Goal: Find specific page/section: Find specific page/section

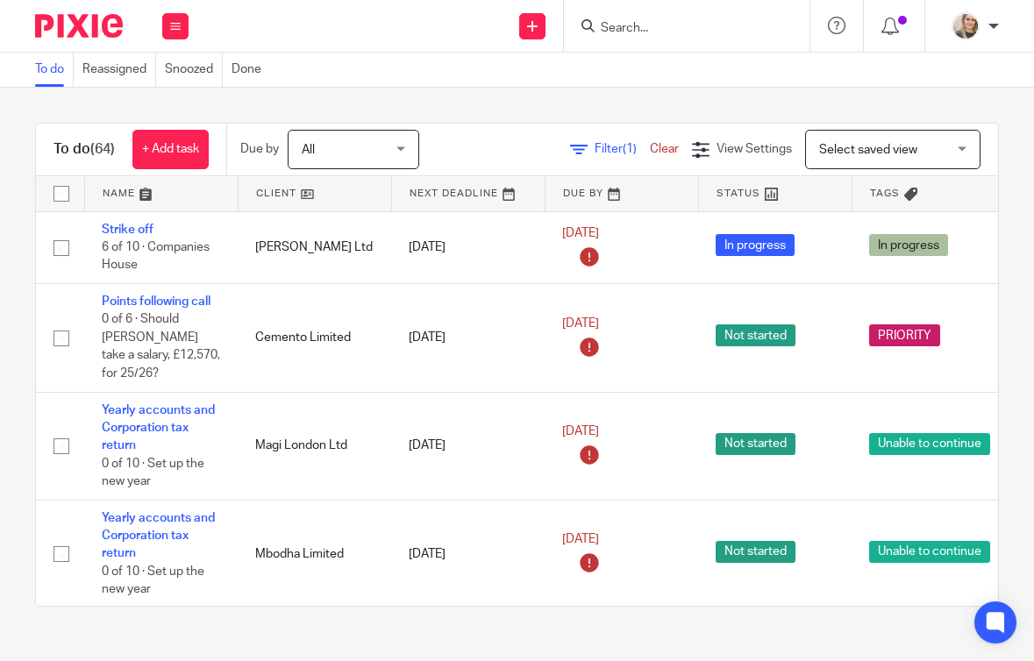
scroll to position [123, 0]
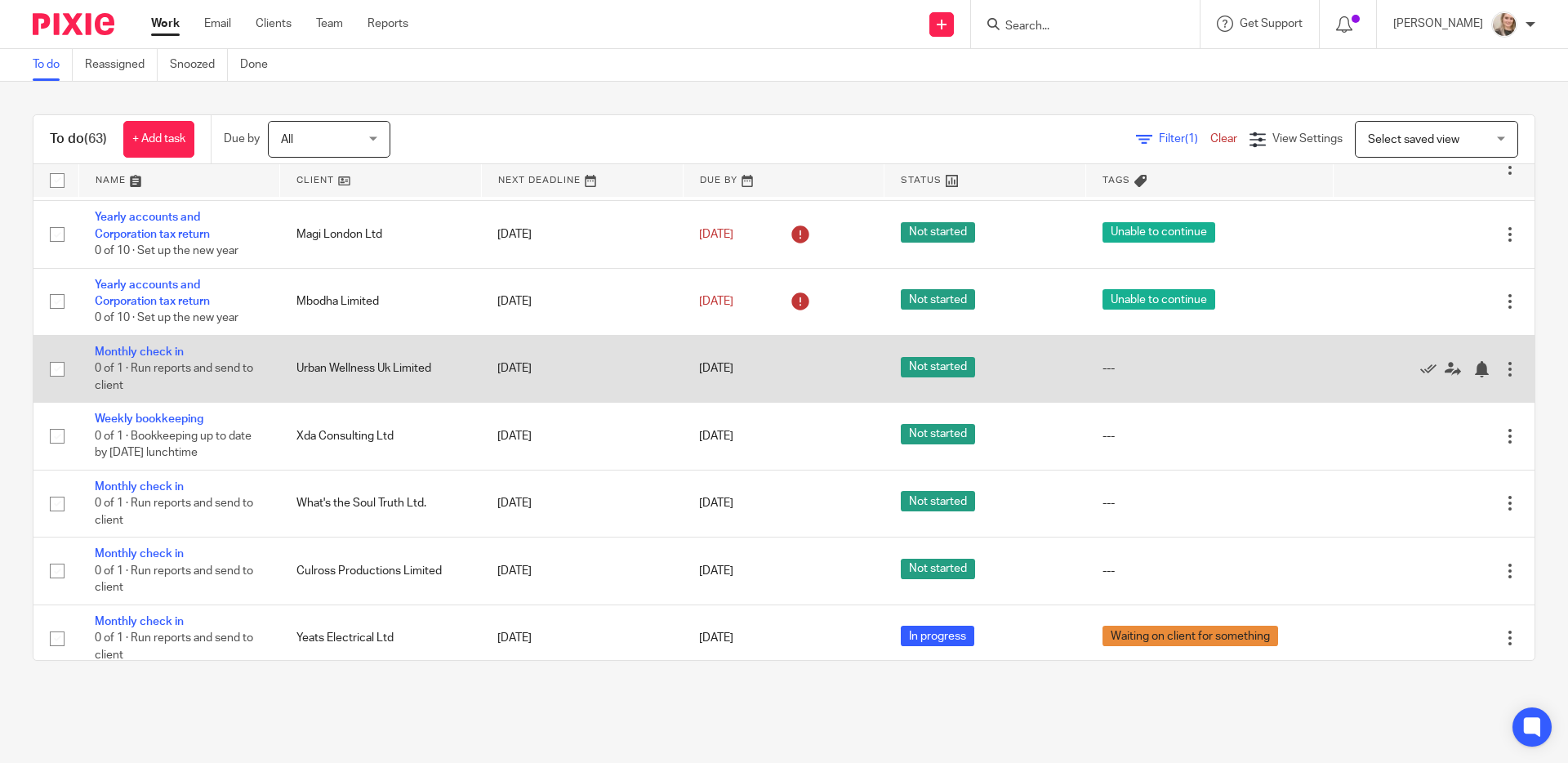
scroll to position [135, 0]
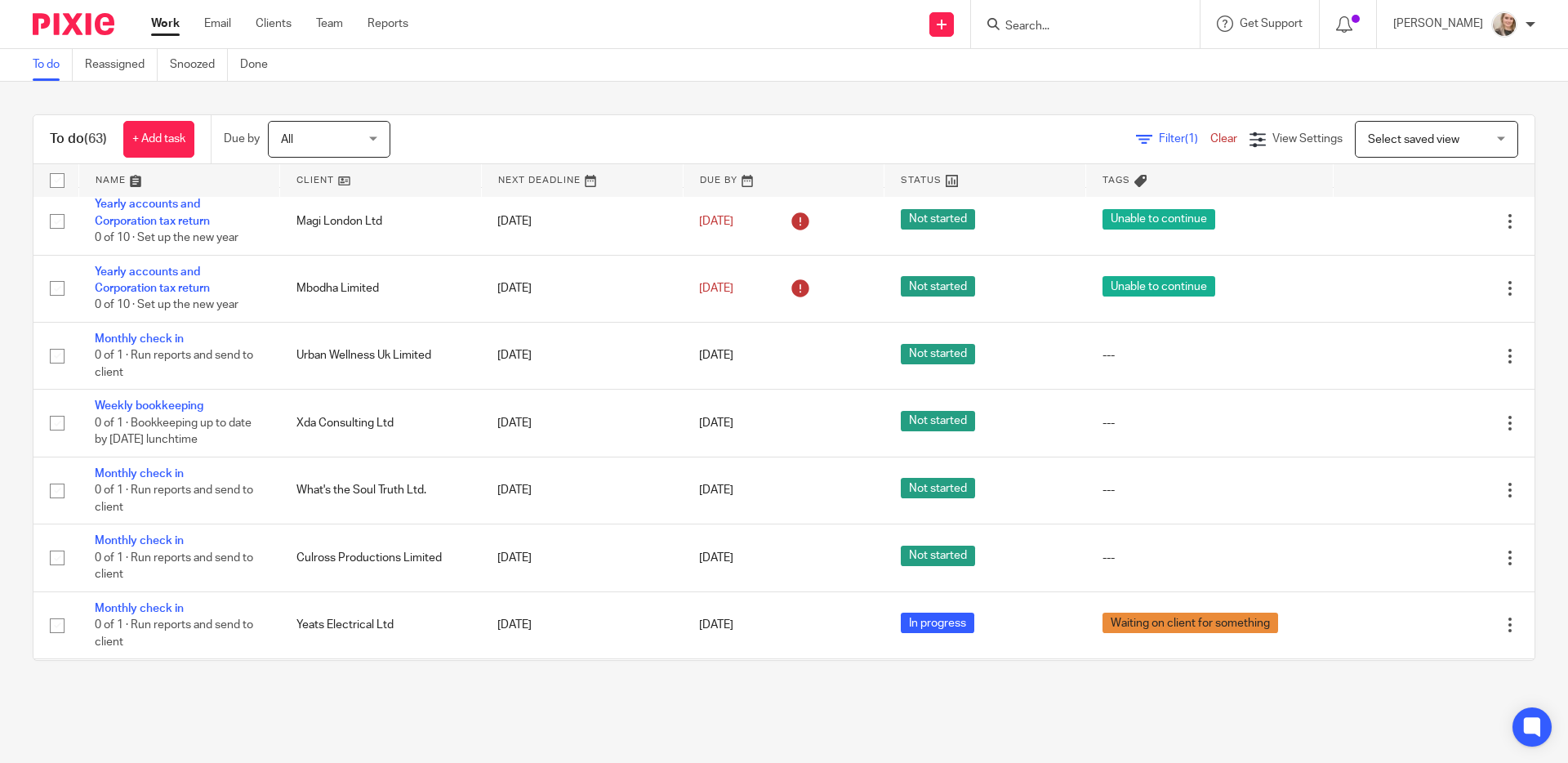
click at [962, 30] on input "Search" at bounding box center [1078, 27] width 147 height 15
type input "rachel"
click at [962, 79] on link at bounding box center [1139, 89] width 279 height 24
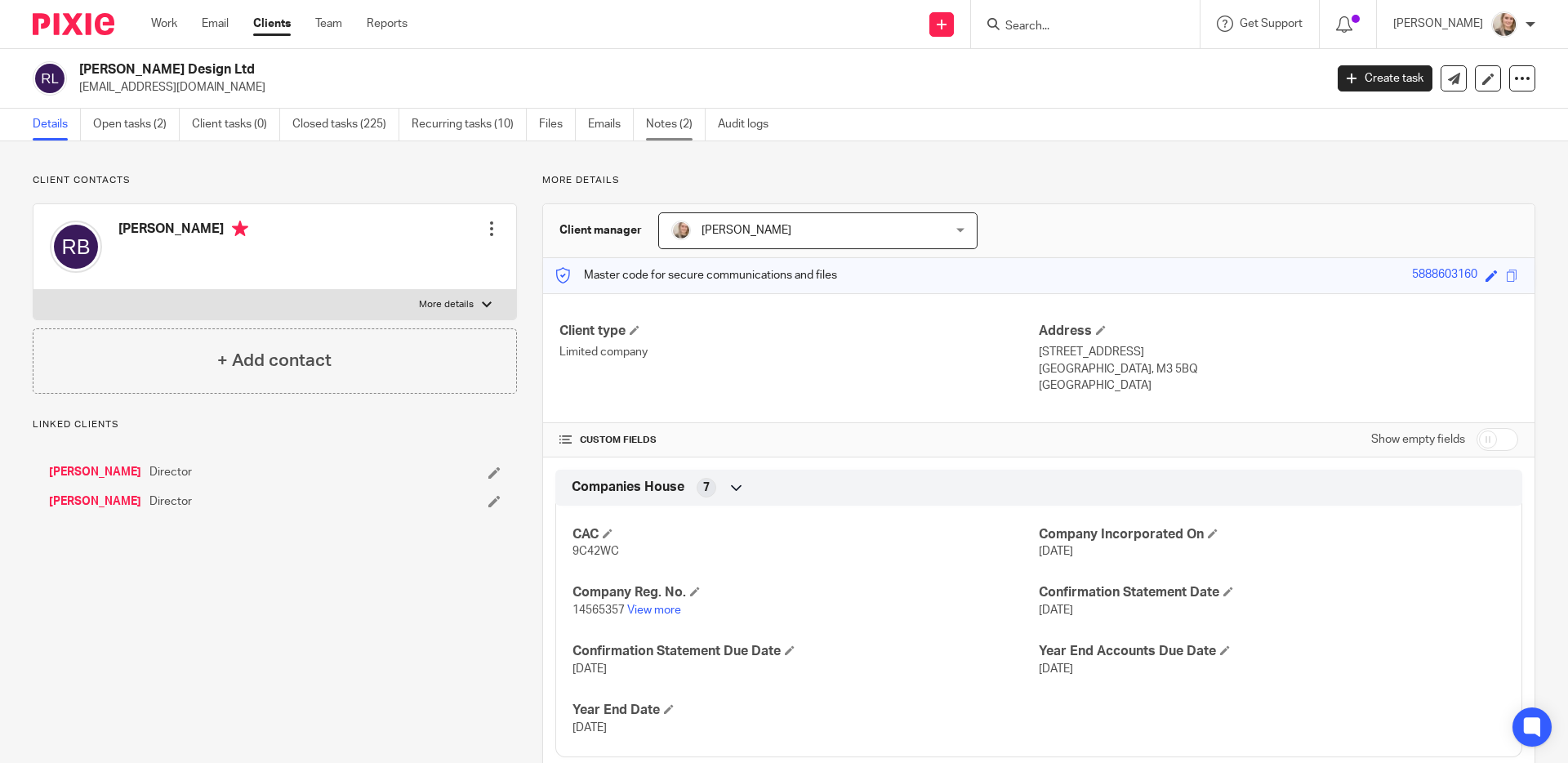
click at [672, 124] on link "Notes (2)" at bounding box center [676, 125] width 60 height 32
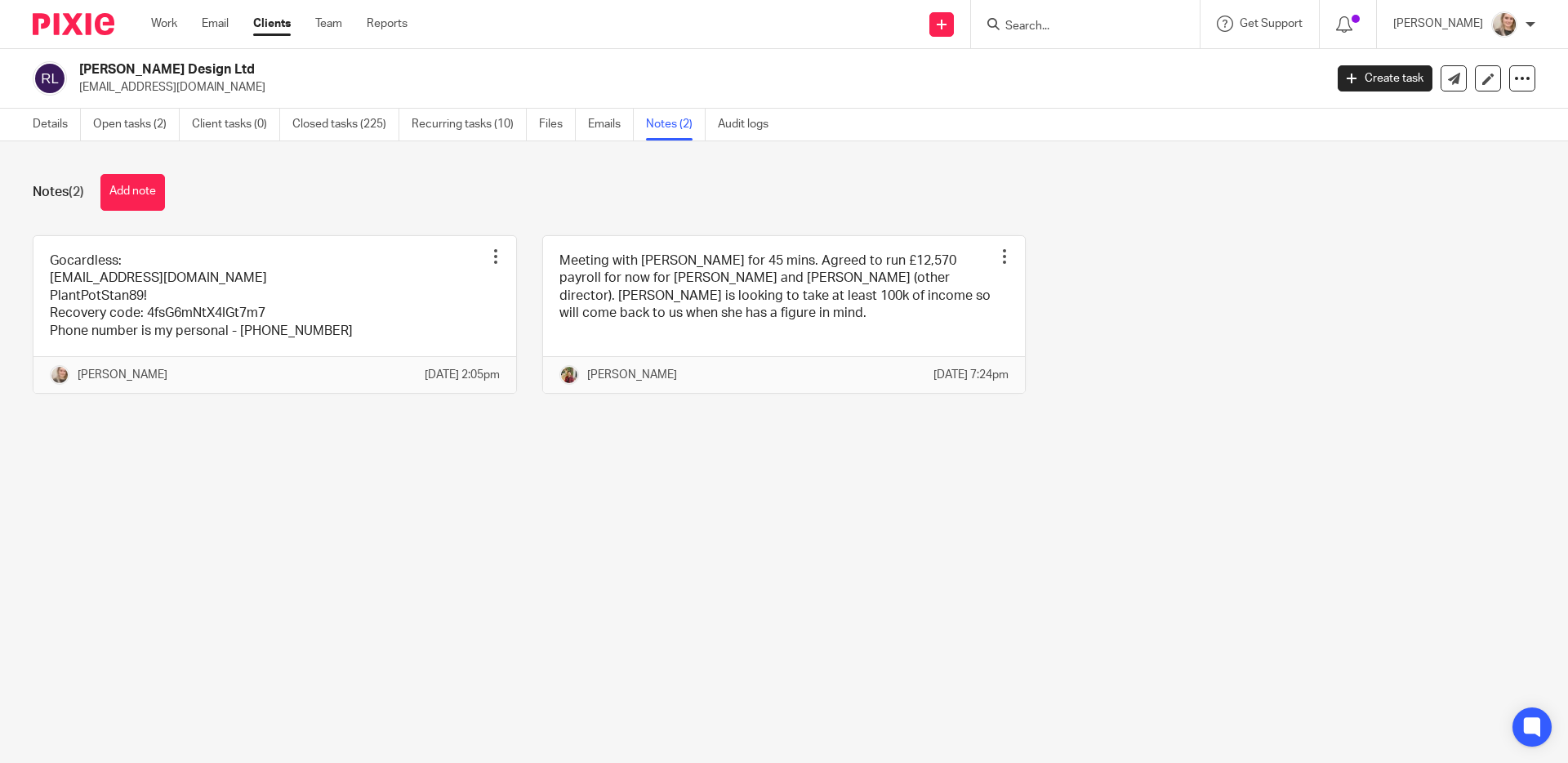
click at [1029, 25] on input "Search" at bounding box center [1078, 27] width 147 height 15
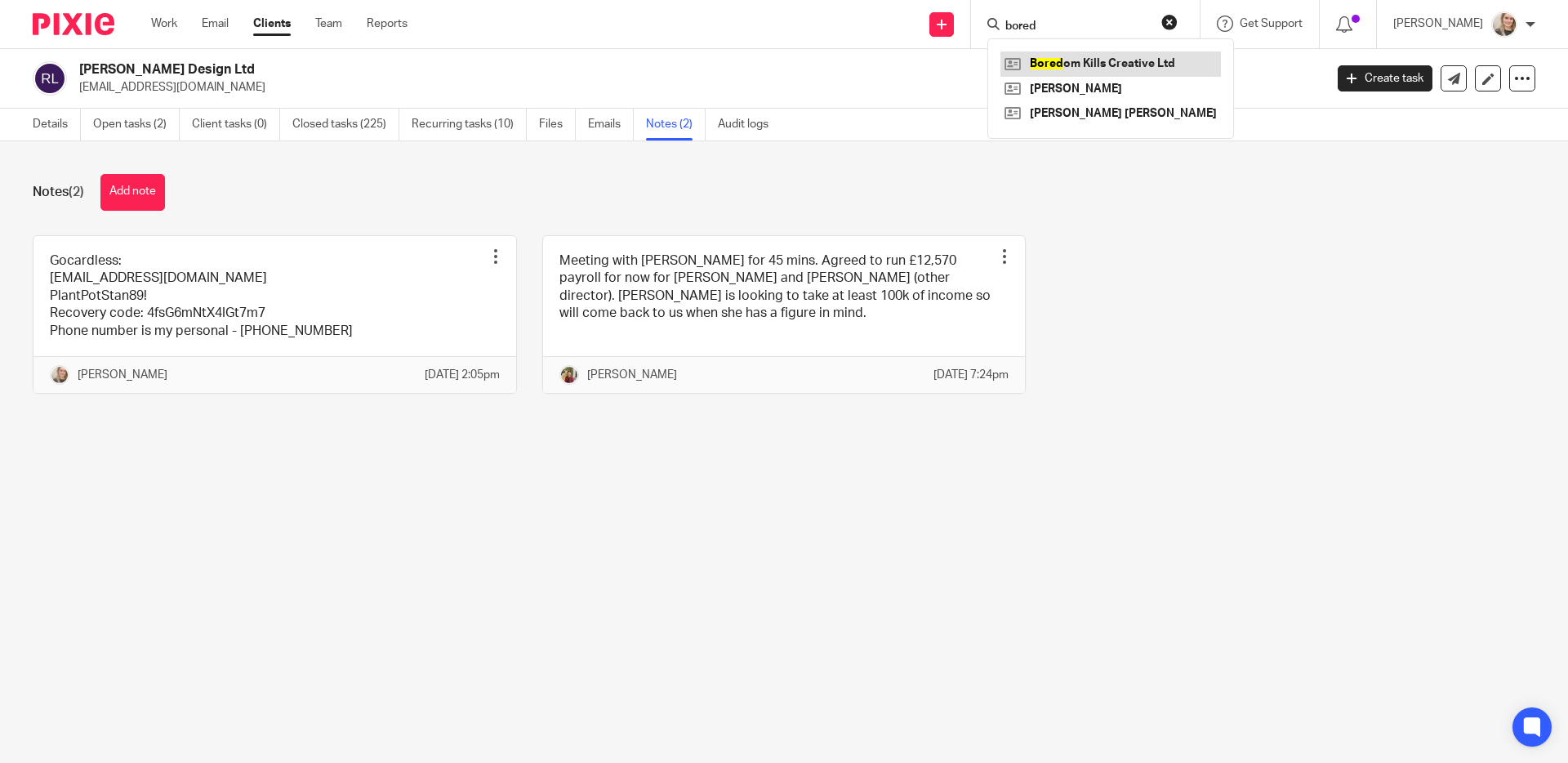
type input "bored"
click at [1090, 70] on link at bounding box center [1111, 63] width 221 height 24
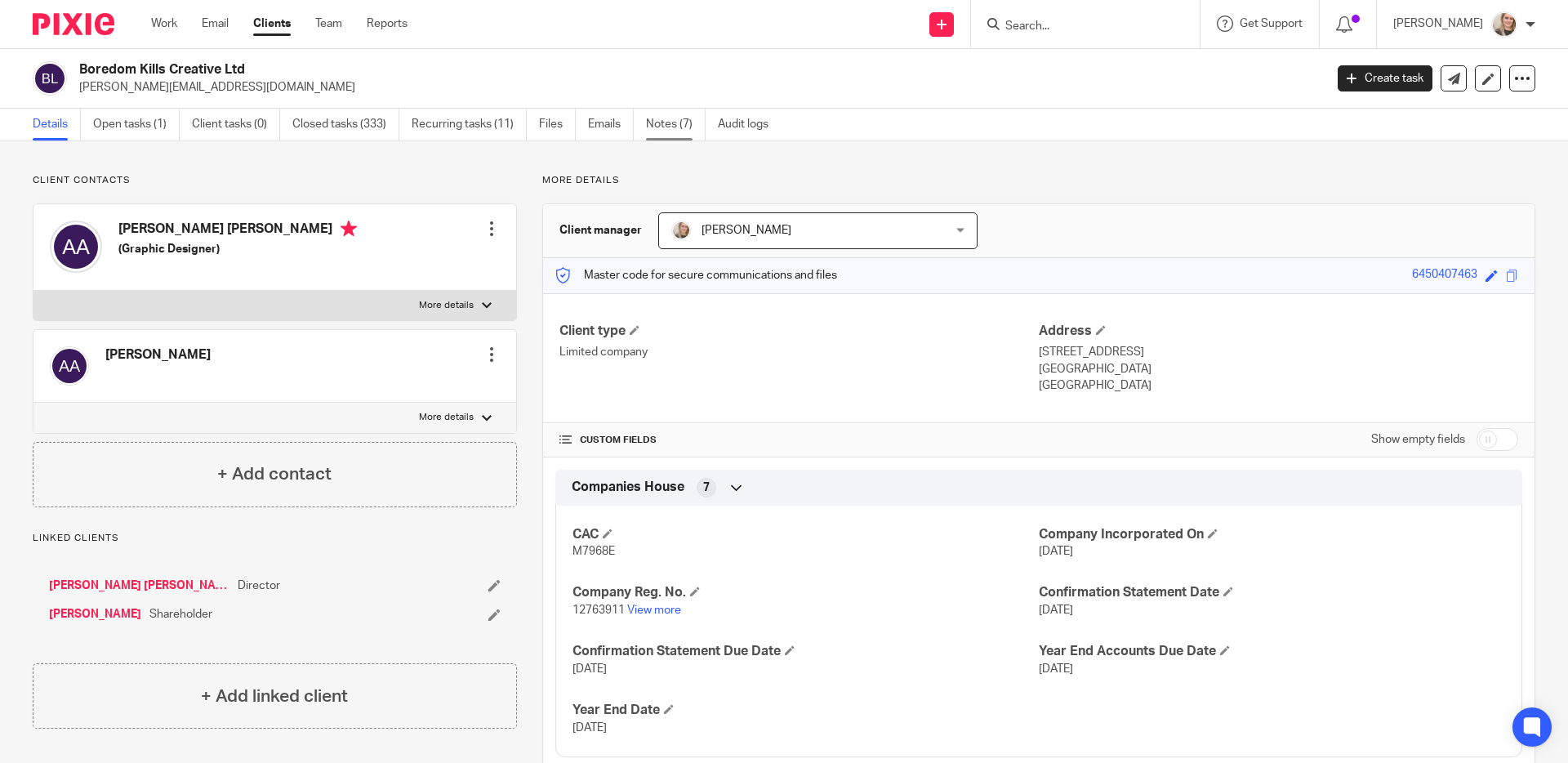
click at [689, 125] on link "Notes (7)" at bounding box center [676, 125] width 60 height 32
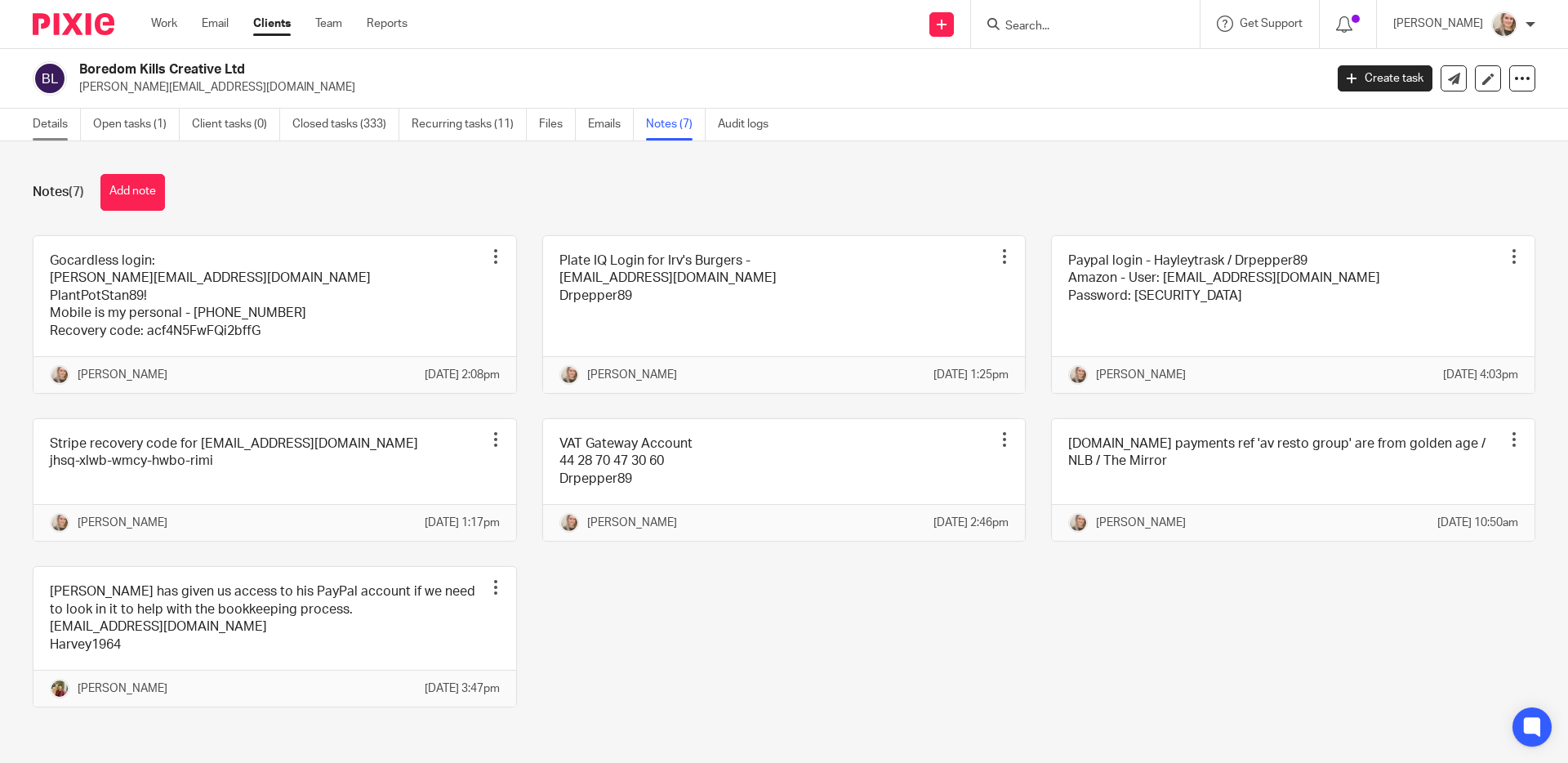
click at [42, 118] on link "Details" at bounding box center [57, 125] width 48 height 32
